Goal: Check status: Check status

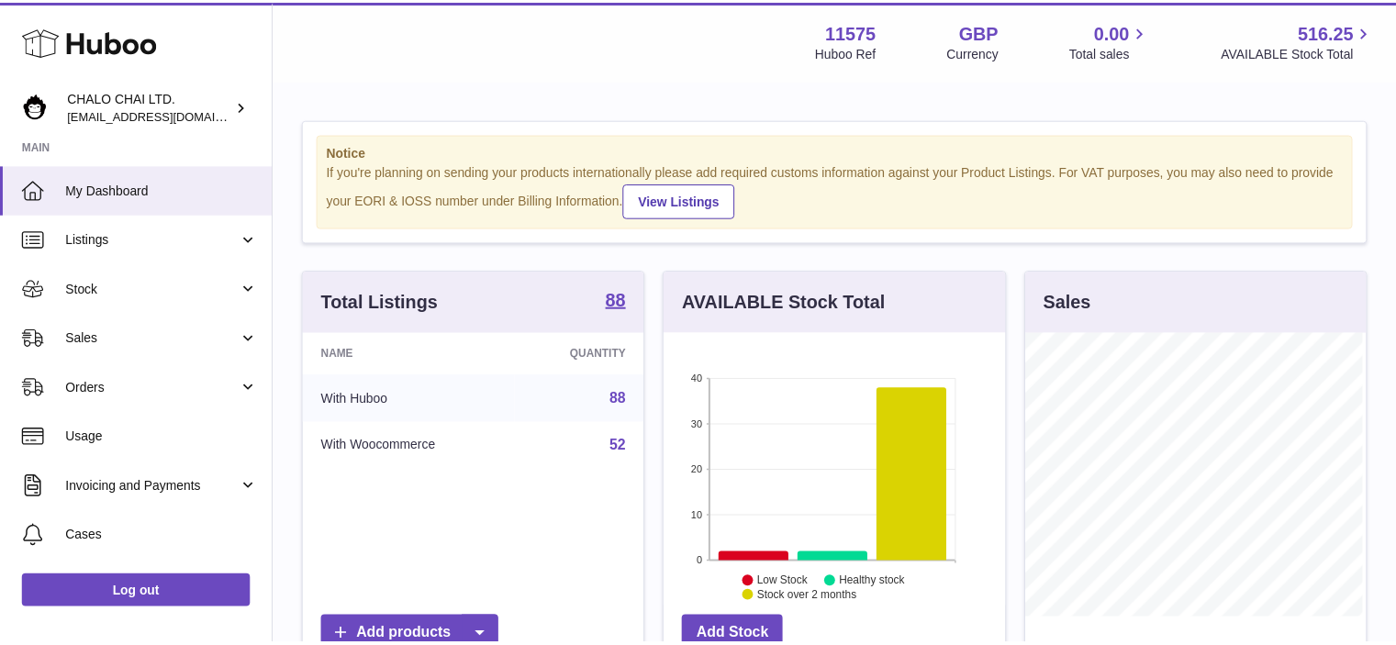
scroll to position [286, 344]
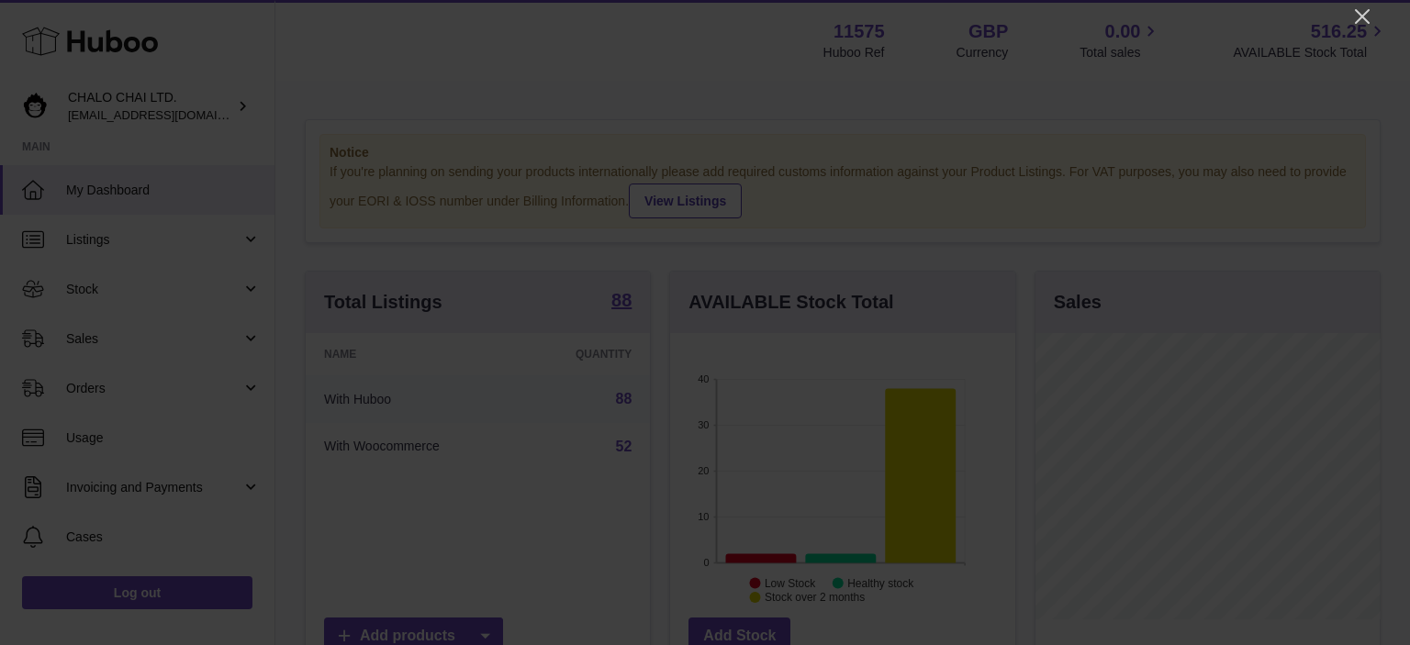
click at [1373, 16] on div at bounding box center [705, 322] width 1410 height 645
click at [1362, 18] on icon "Close" at bounding box center [1362, 17] width 22 height 22
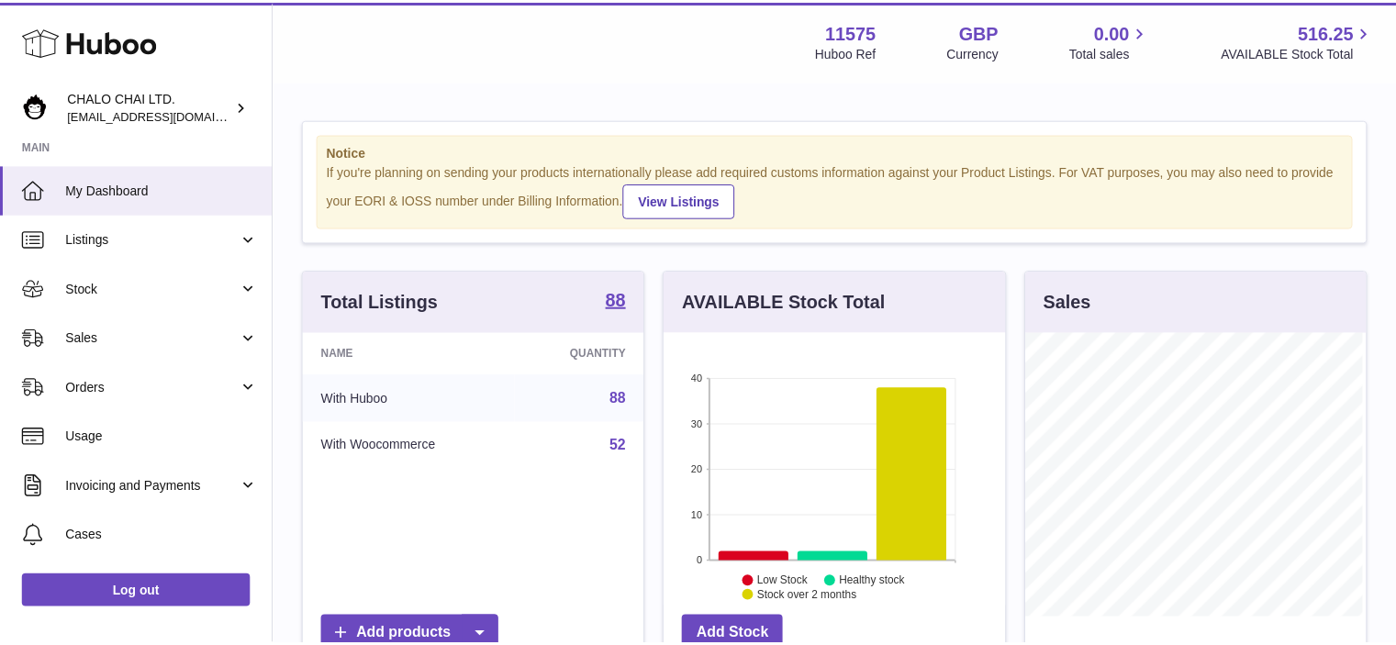
scroll to position [917796, 917742]
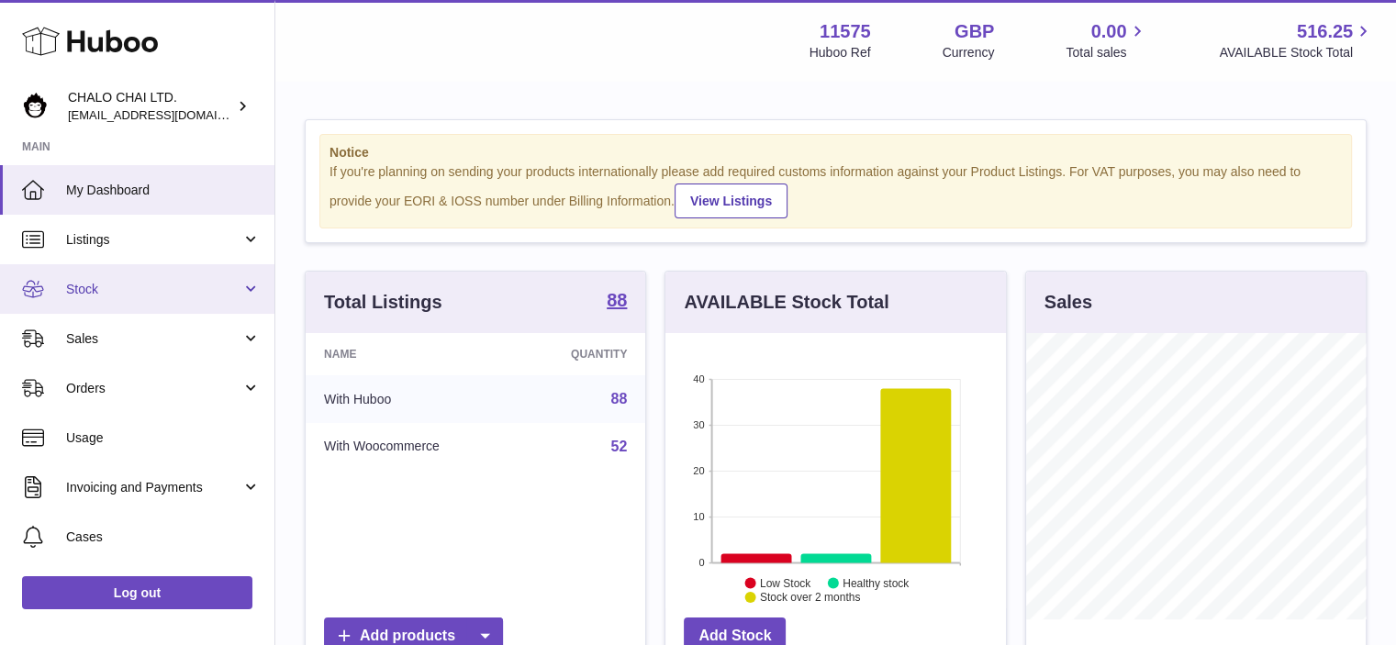
click at [96, 284] on span "Stock" at bounding box center [153, 289] width 175 height 17
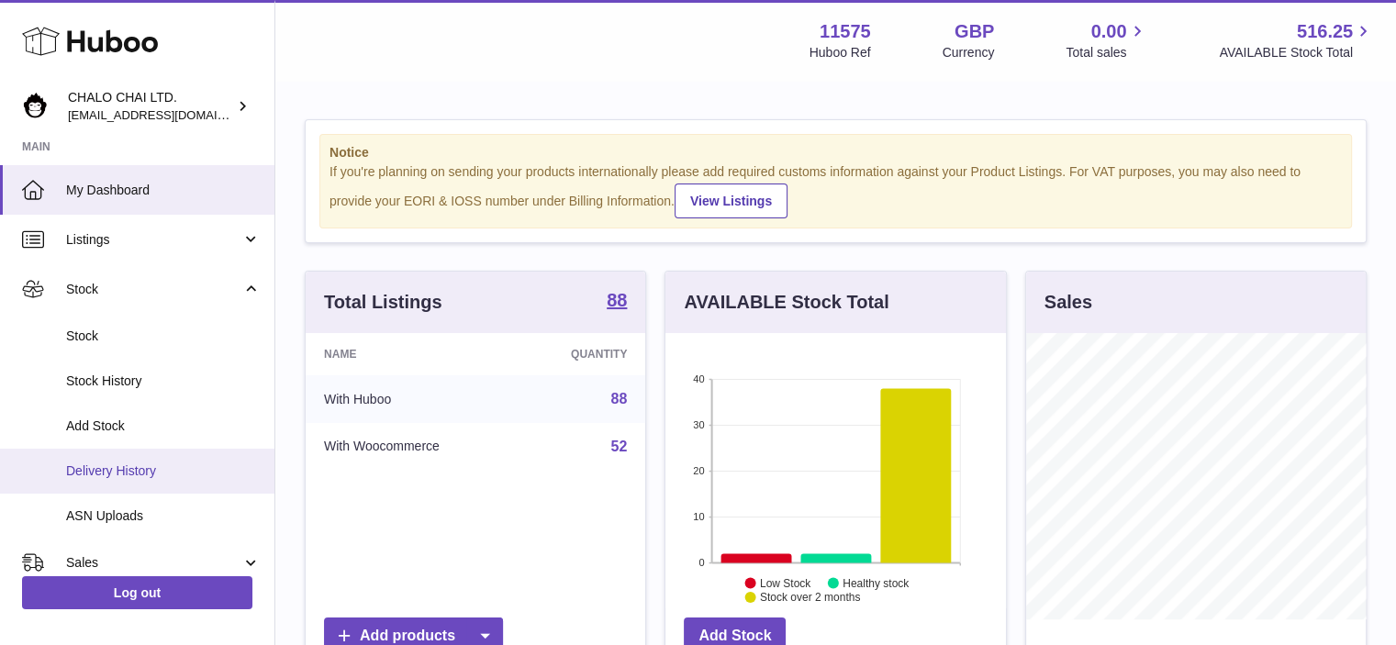
click at [112, 478] on span "Delivery History" at bounding box center [163, 471] width 195 height 17
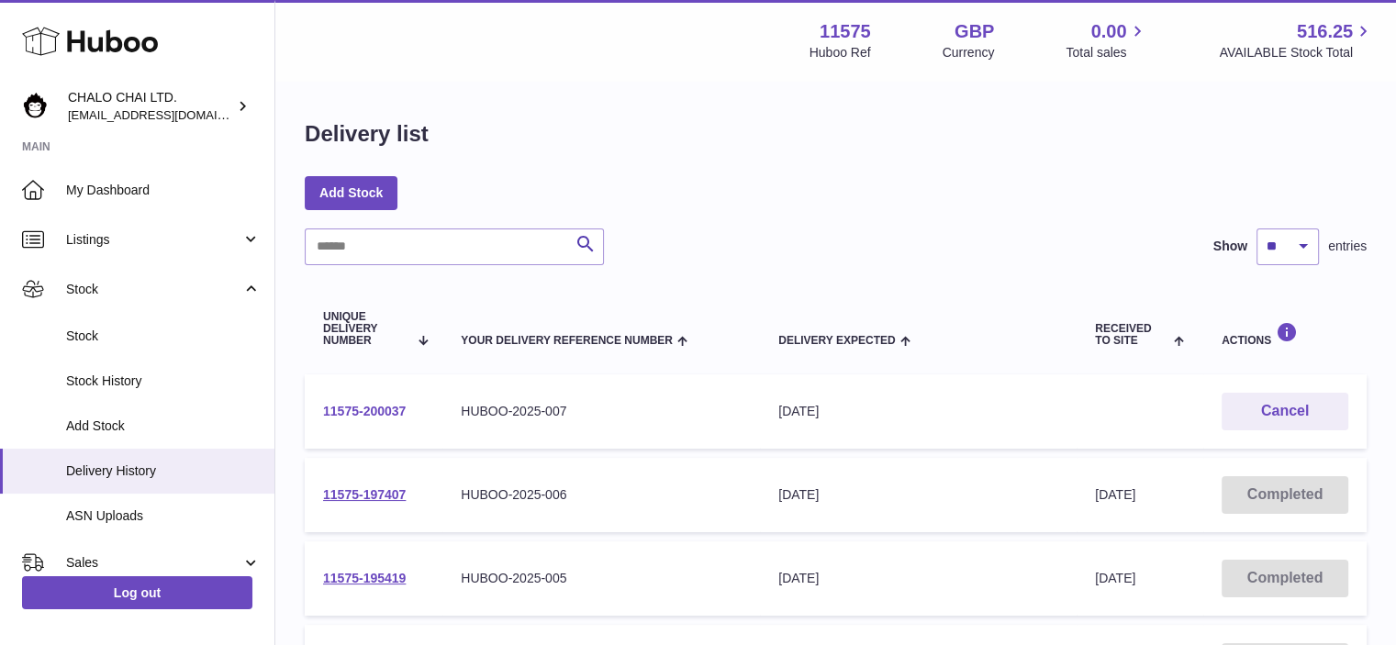
click at [350, 410] on link "11575-200037" at bounding box center [364, 411] width 83 height 15
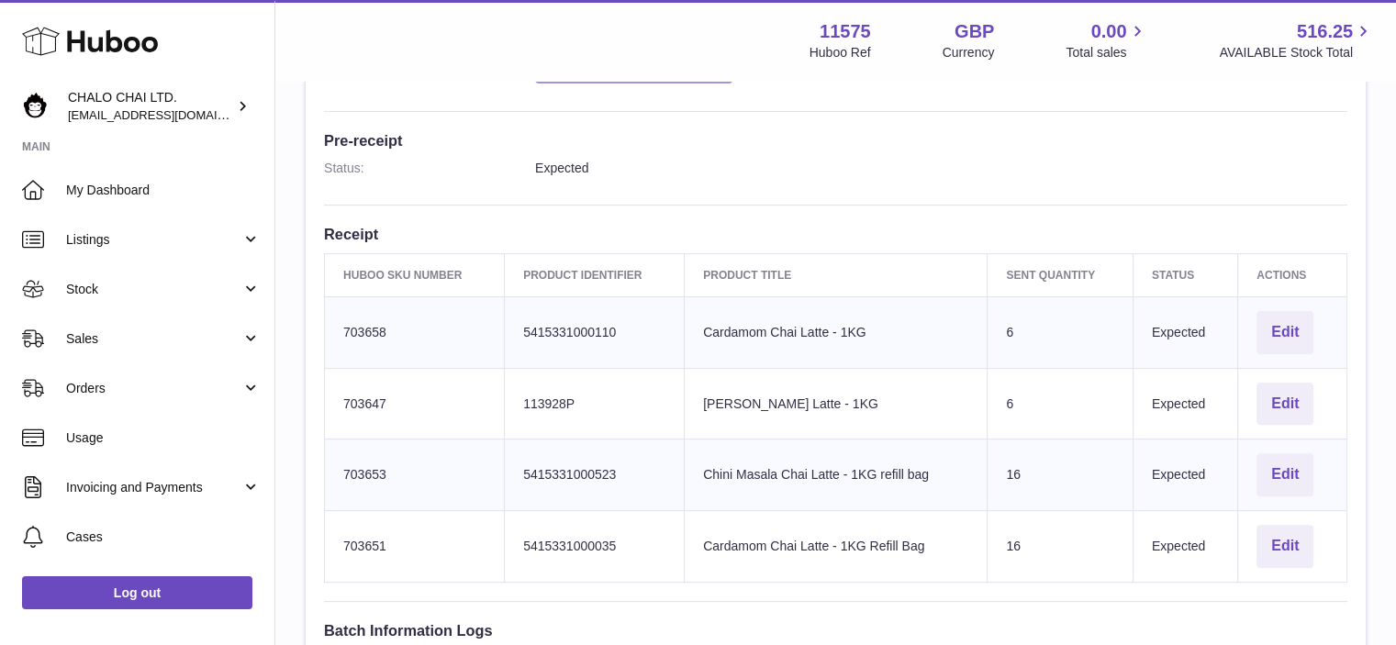
scroll to position [551, 0]
